Goal: Task Accomplishment & Management: Manage account settings

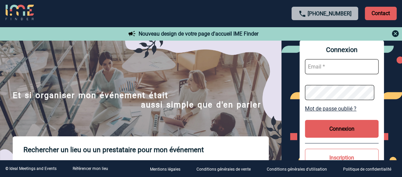
type input "afbonhomme@ime-groupe.com"
drag, startPoint x: 0, startPoint y: 0, endPoint x: 344, endPoint y: 130, distance: 367.6
click at [344, 130] on button "Connexion" at bounding box center [342, 129] width 74 height 18
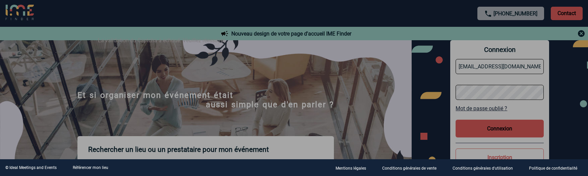
click at [402, 128] on div at bounding box center [294, 88] width 588 height 176
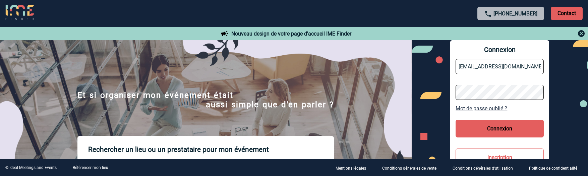
click at [402, 129] on button "Connexion" at bounding box center [499, 129] width 88 height 18
